Goal: Task Accomplishment & Management: Manage account settings

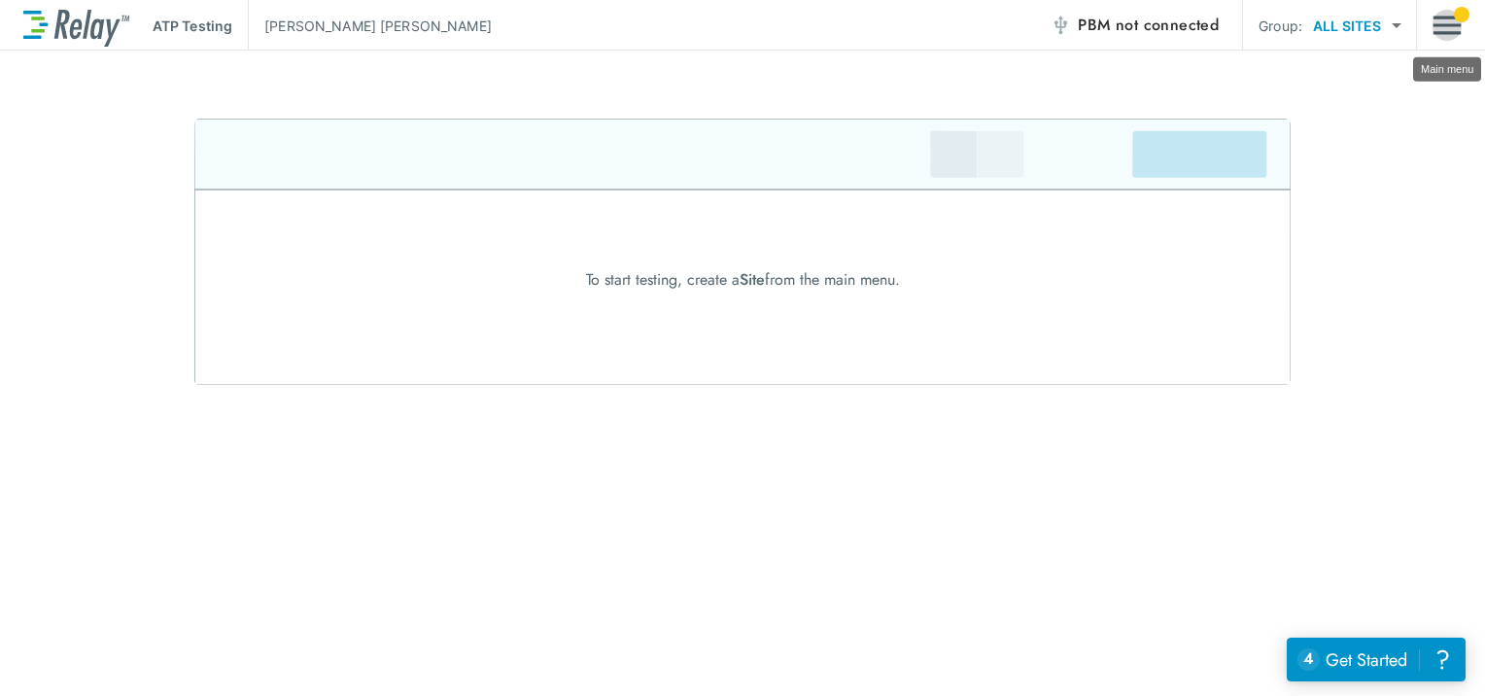
click at [1437, 34] on img "Main menu" at bounding box center [1446, 25] width 29 height 37
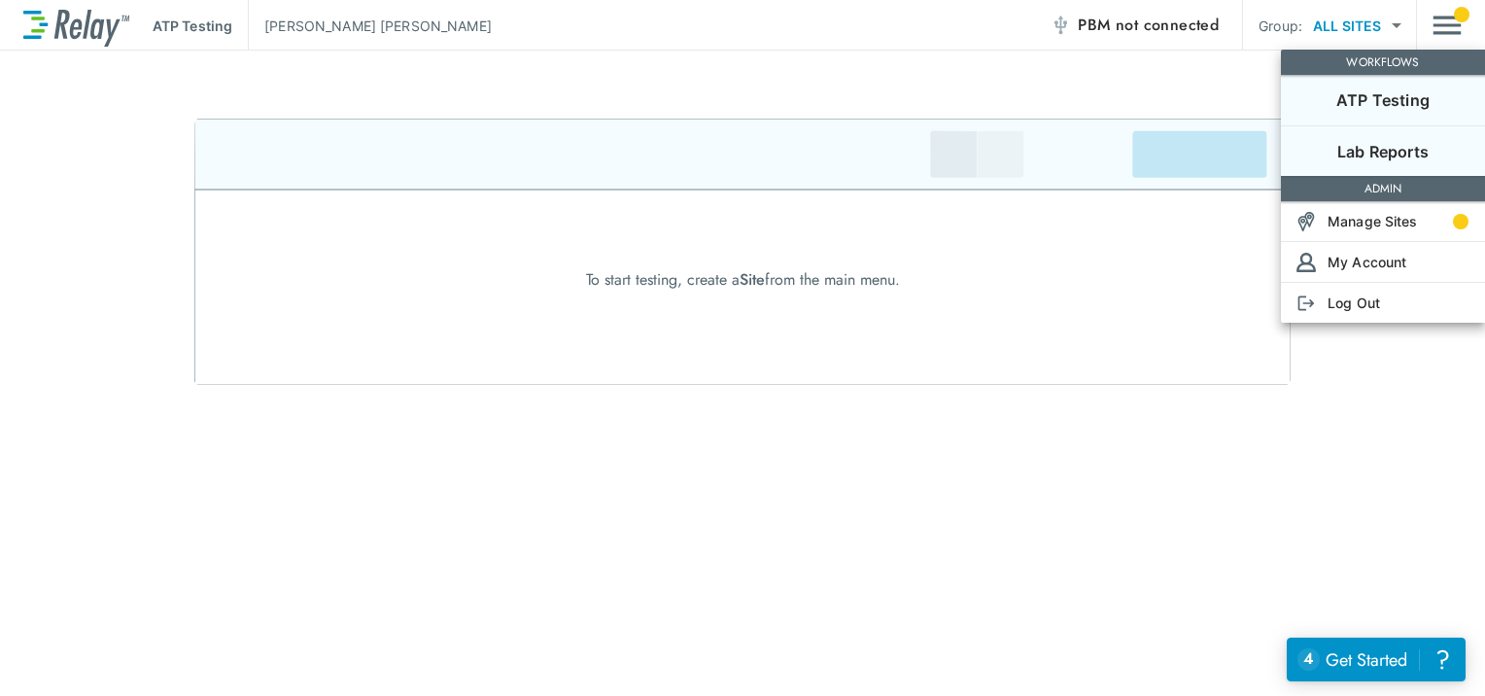
click at [1407, 140] on p "Lab Reports" at bounding box center [1382, 151] width 91 height 23
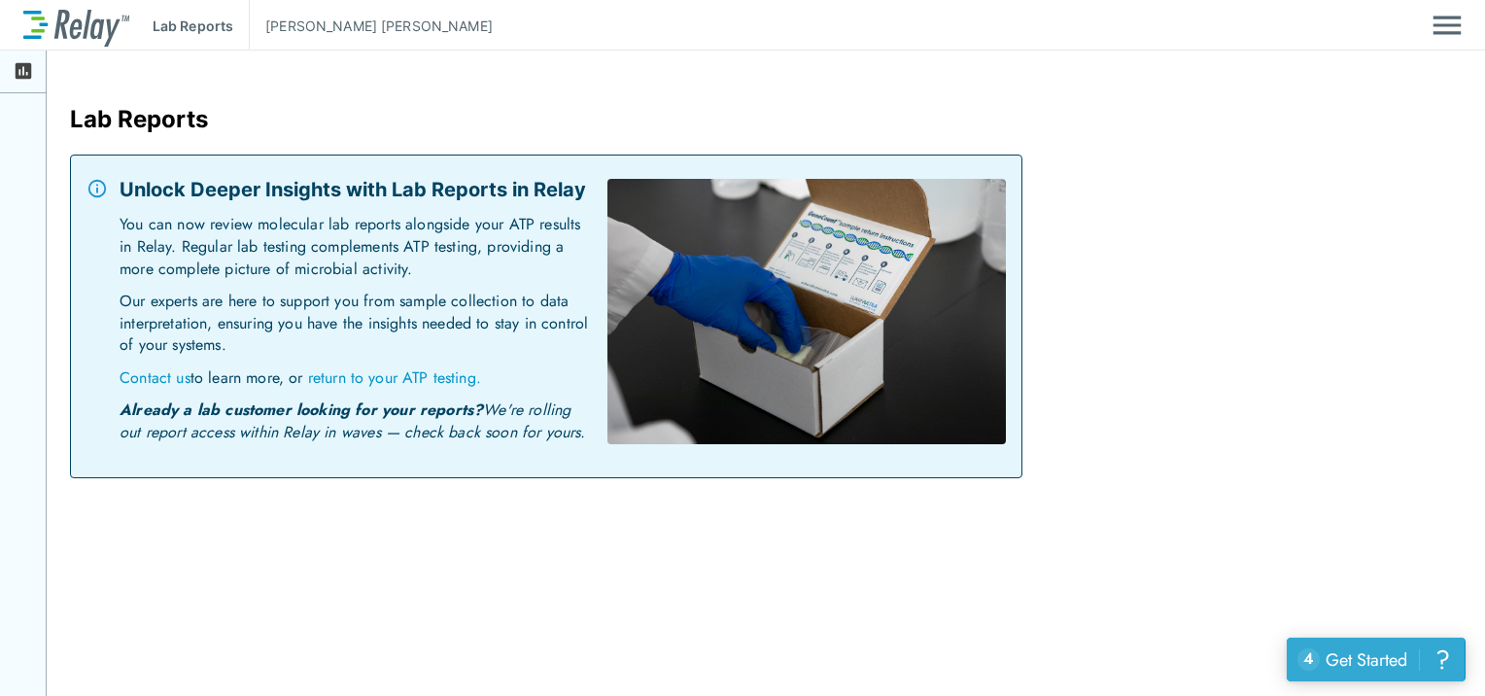
click at [1394, 658] on div "Get Started" at bounding box center [1367, 659] width 82 height 25
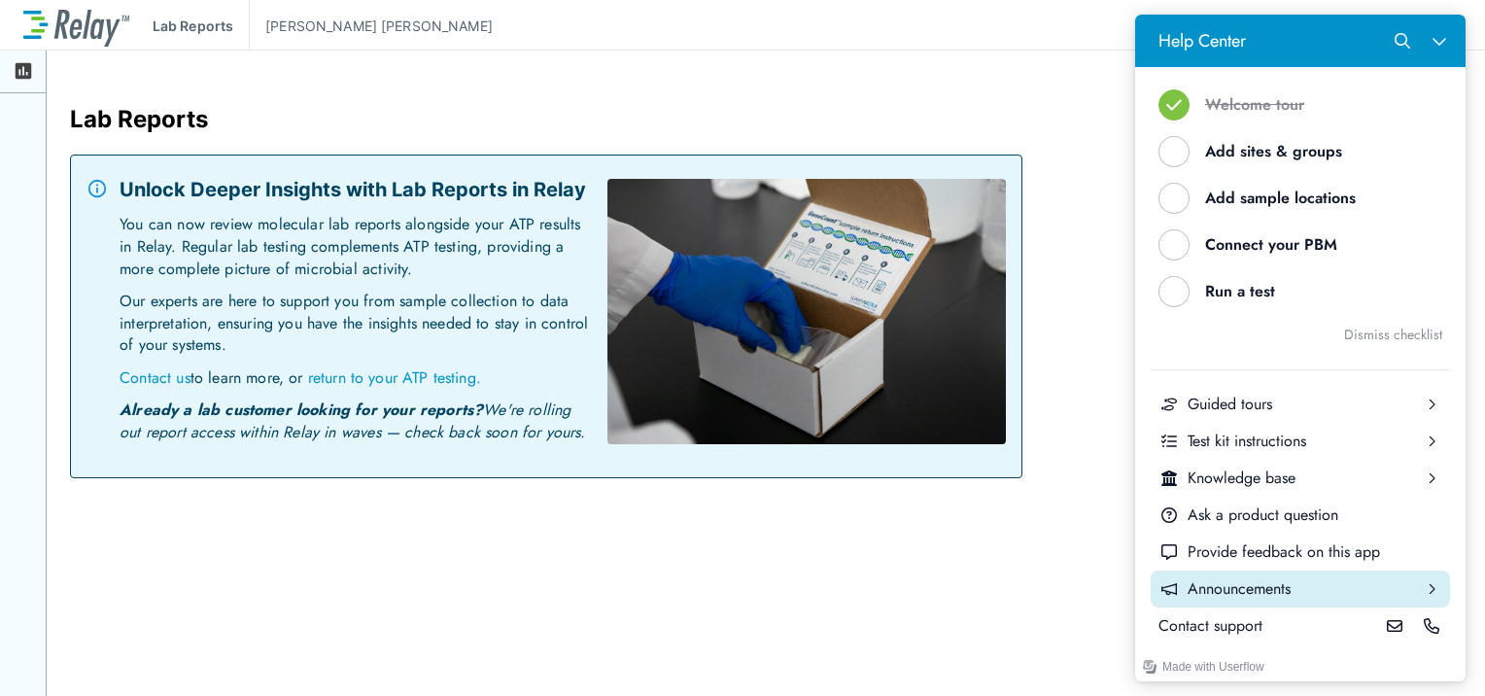
scroll to position [154, 0]
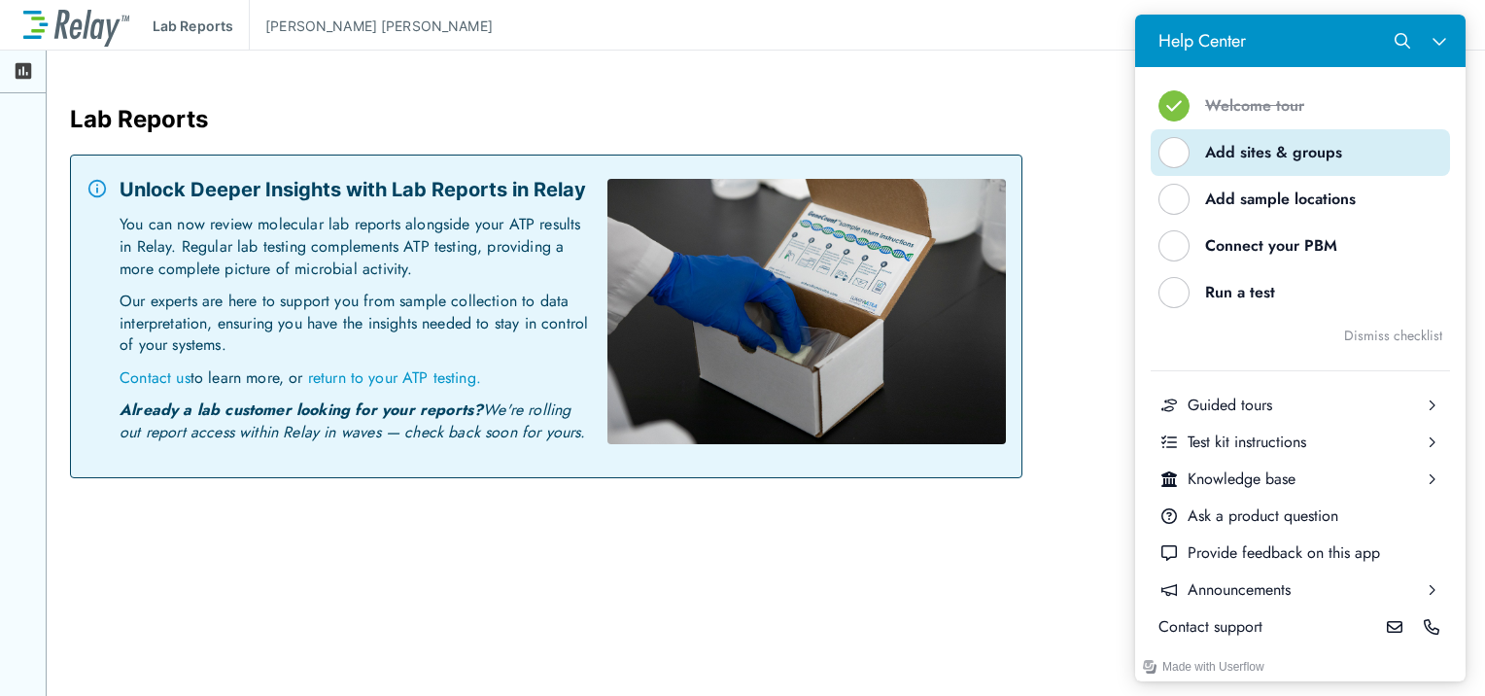
click at [1289, 163] on button "Add sites & groups" at bounding box center [1300, 152] width 299 height 47
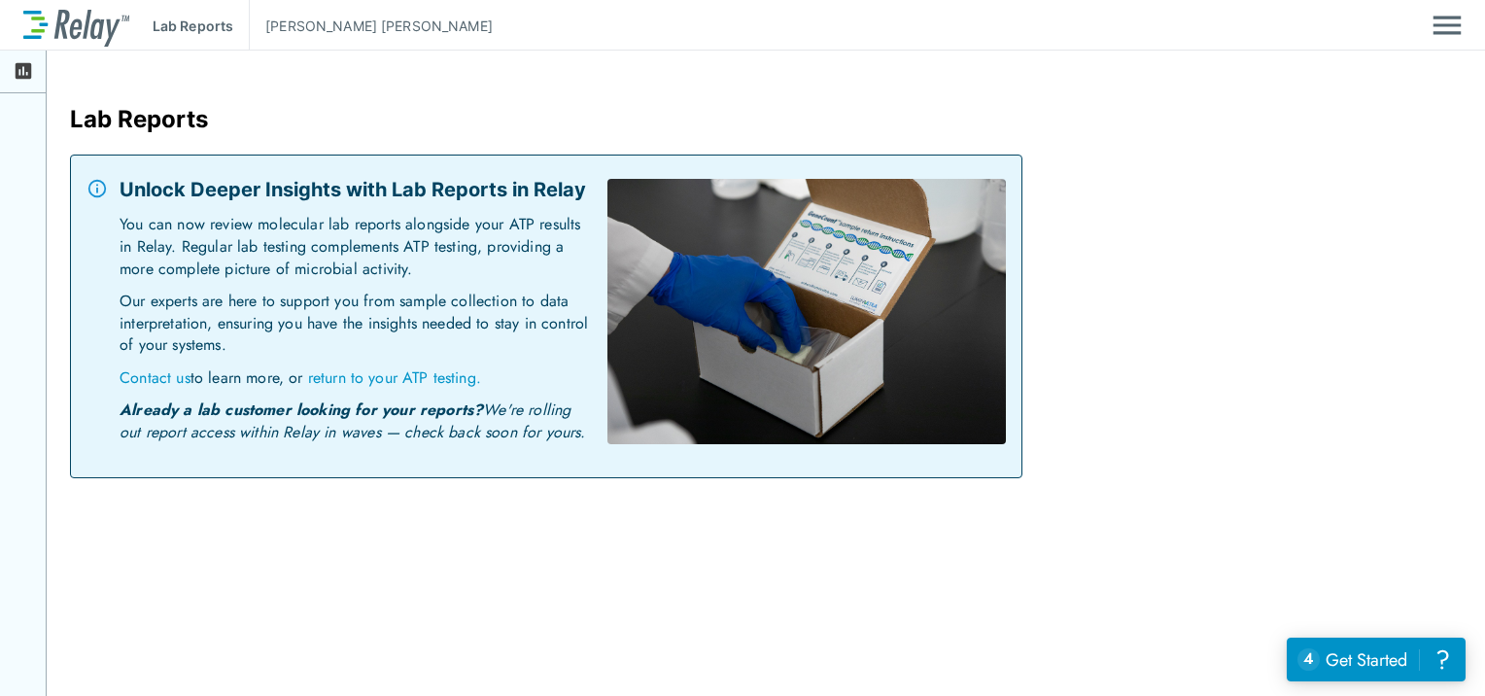
scroll to position [0, 0]
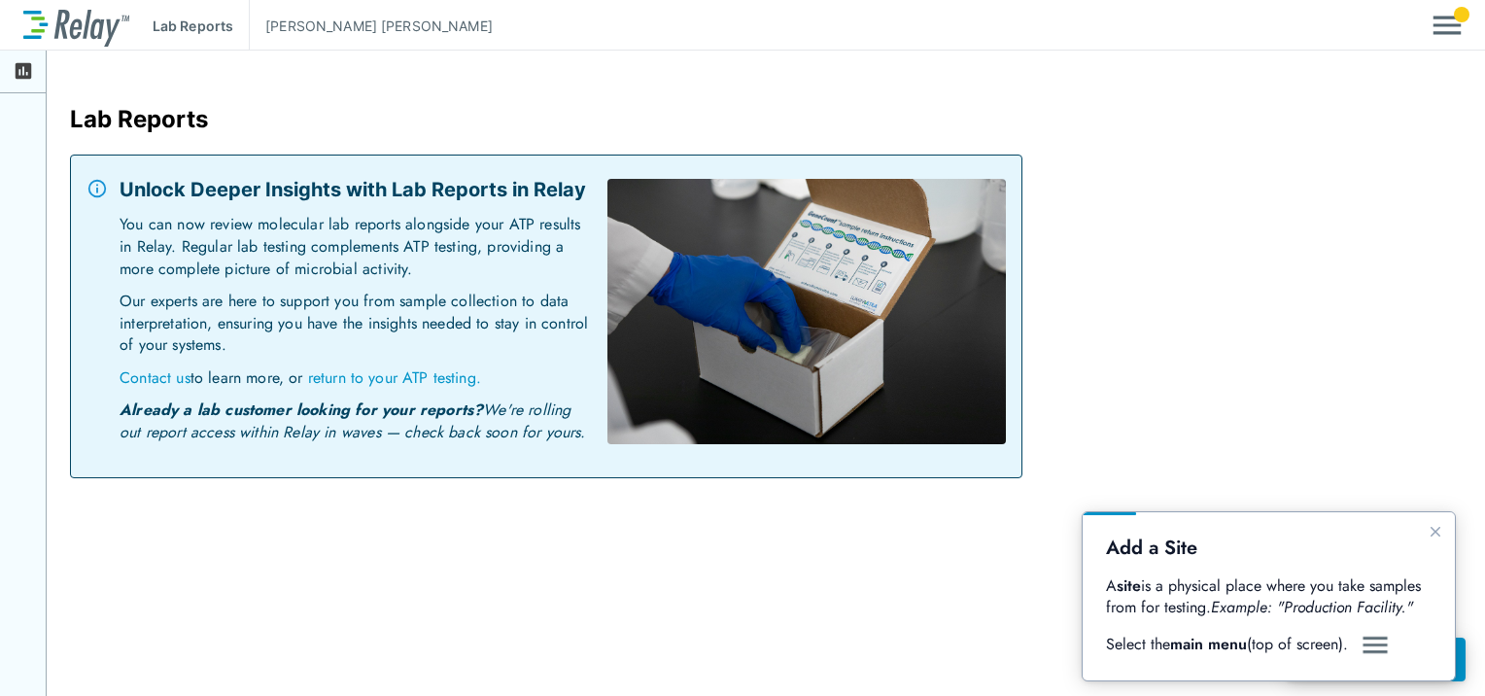
click at [1462, 28] on div "Lab Reports [PERSON_NAME]" at bounding box center [742, 25] width 1485 height 51
click at [1450, 27] on img "Main menu" at bounding box center [1446, 25] width 29 height 37
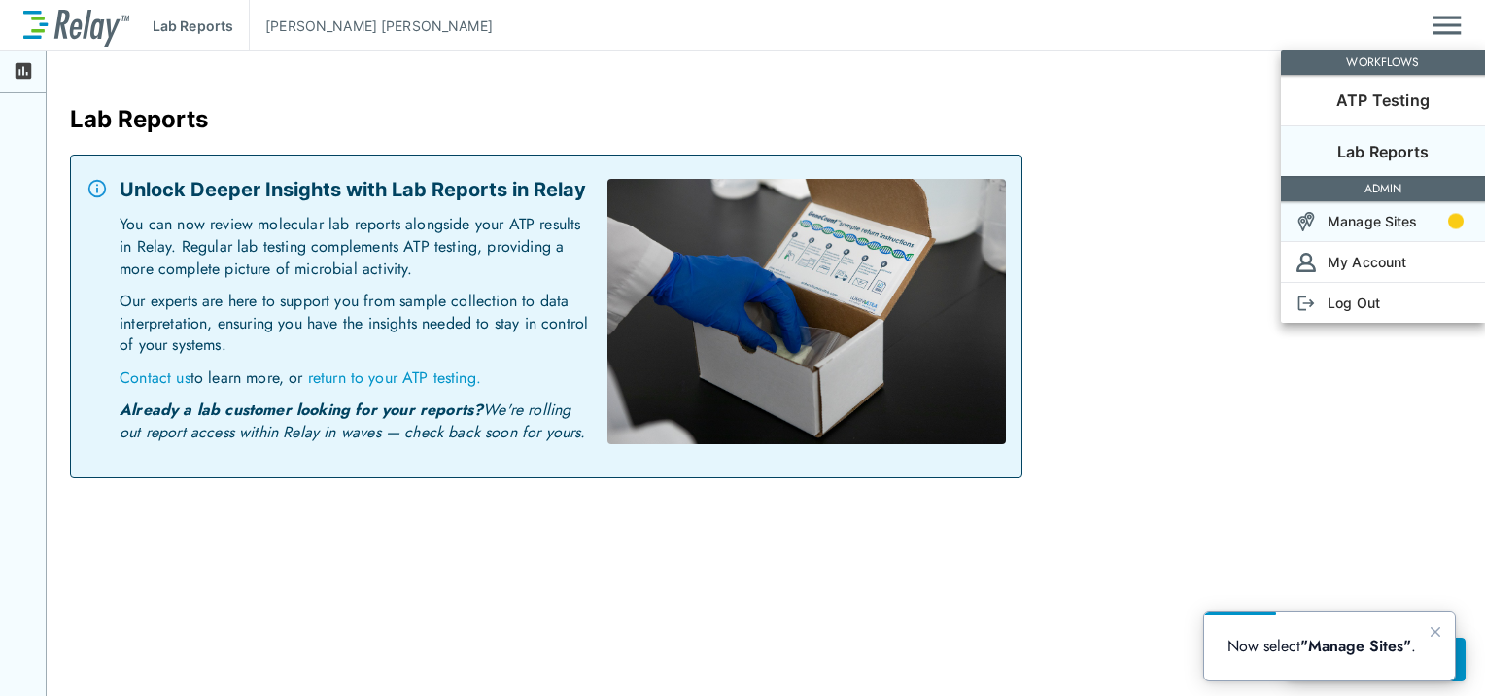
click at [1382, 212] on p "Manage Sites" at bounding box center [1372, 221] width 90 height 20
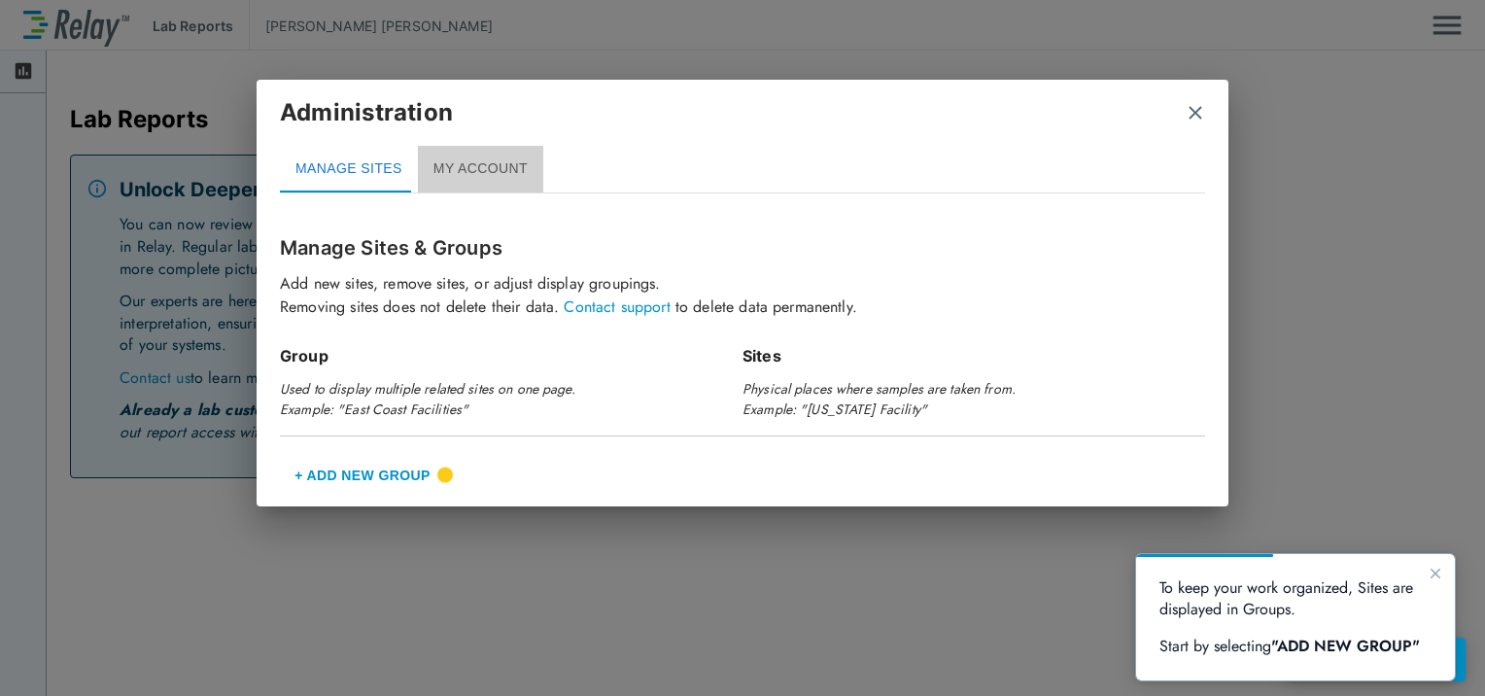
click at [486, 169] on button "MY ACCOUNT" at bounding box center [480, 169] width 125 height 47
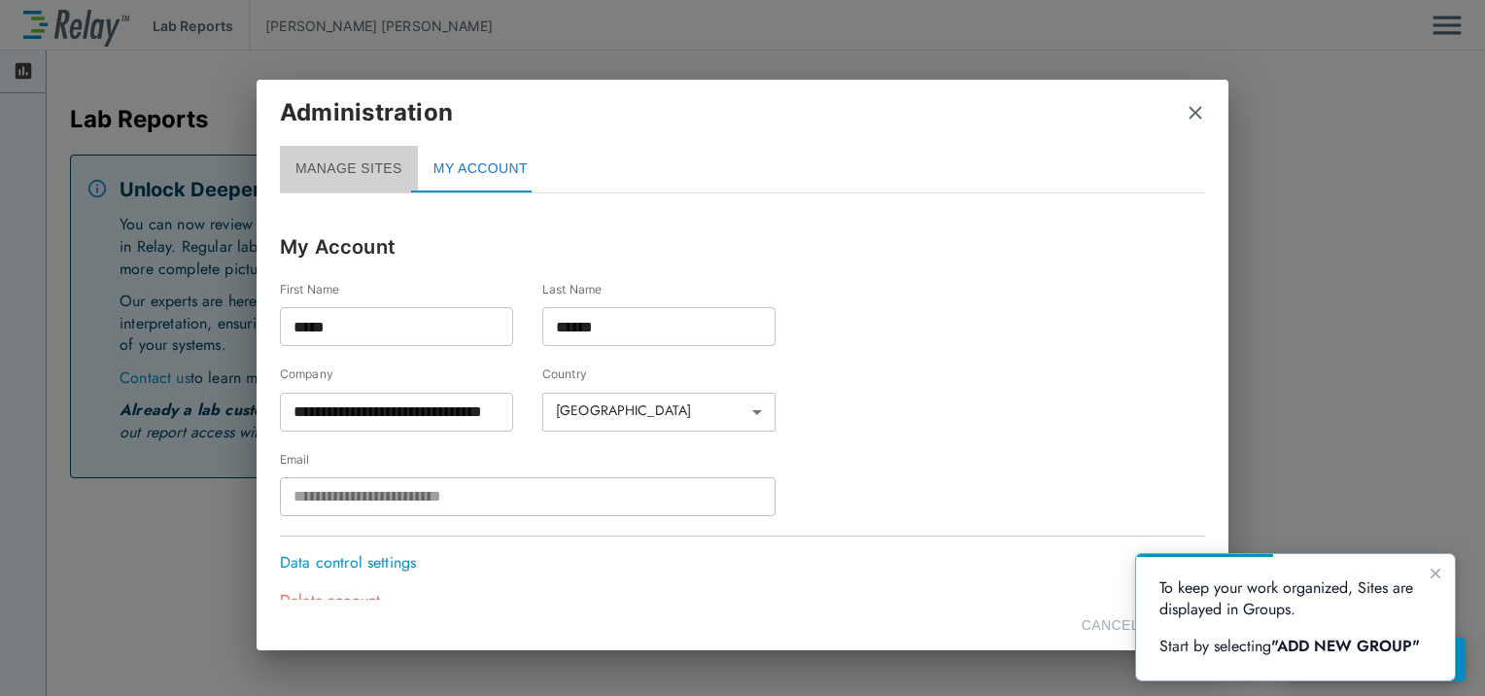
click at [376, 169] on button "MANAGE SITES" at bounding box center [349, 169] width 138 height 47
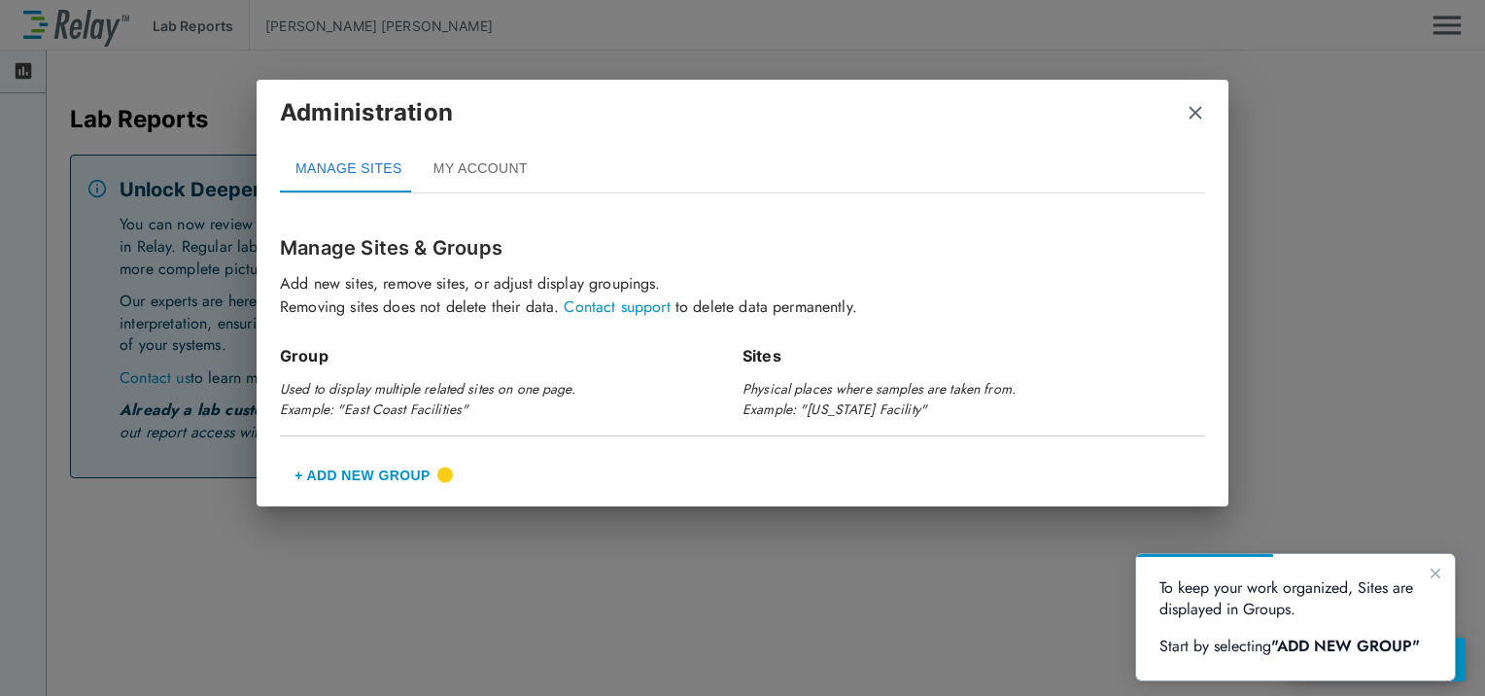
click at [1186, 109] on img "close" at bounding box center [1195, 112] width 19 height 19
